Goal: Task Accomplishment & Management: Use online tool/utility

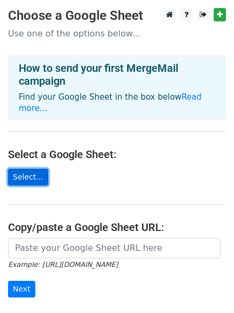
click at [29, 169] on link "Select..." at bounding box center [28, 177] width 40 height 17
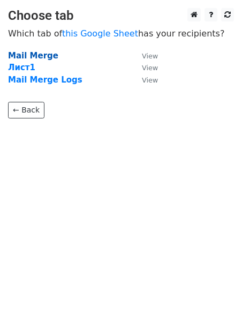
click at [38, 54] on strong "Mail Merge" at bounding box center [33, 56] width 50 height 10
click at [38, 58] on strong "Mail Merge" at bounding box center [33, 56] width 50 height 10
click at [23, 120] on body "Choose tab Which tab of this Google Sheet has your recipients? Mail Merge View …" at bounding box center [121, 84] width 242 height 153
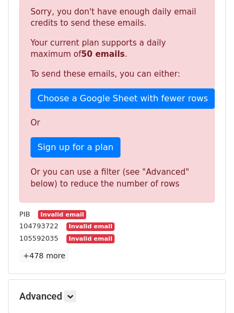
scroll to position [143, 0]
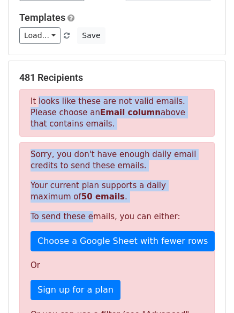
drag, startPoint x: 36, startPoint y: 101, endPoint x: 88, endPoint y: 203, distance: 114.6
click at [88, 203] on div "481 Recipients It looks like these are not valid emails. Please choose an Email…" at bounding box center [117, 239] width 196 height 334
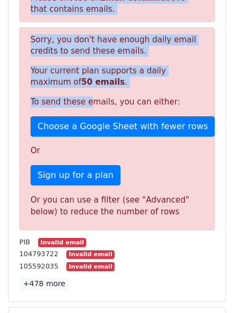
scroll to position [286, 0]
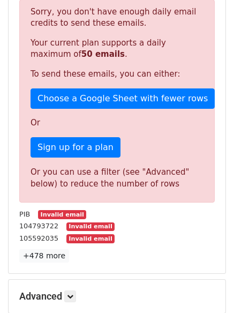
click at [128, 77] on p "To send these emails, you can either:" at bounding box center [117, 74] width 173 height 11
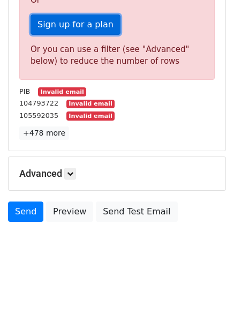
click at [69, 20] on link "Sign up for a plan" at bounding box center [76, 24] width 90 height 20
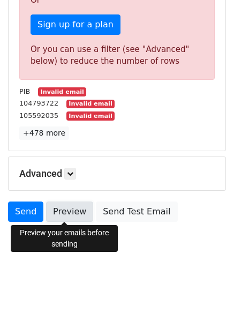
click at [66, 209] on link "Preview" at bounding box center [69, 212] width 47 height 20
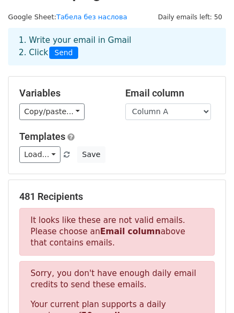
scroll to position [0, 0]
